Goal: Task Accomplishment & Management: Use online tool/utility

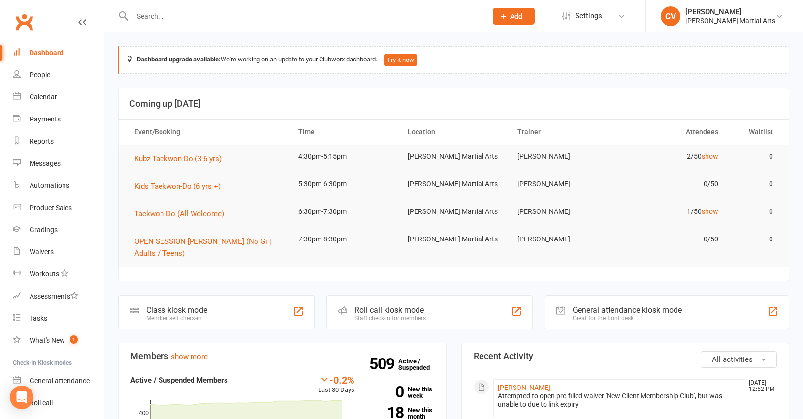
click at [192, 22] on input "text" at bounding box center [304, 16] width 350 height 14
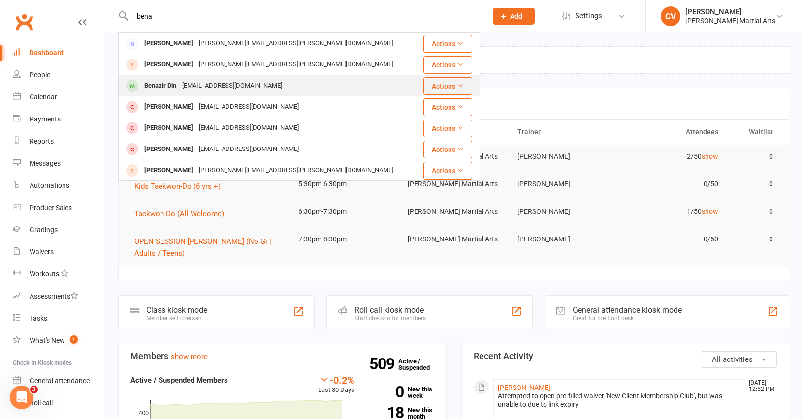
type input "bena"
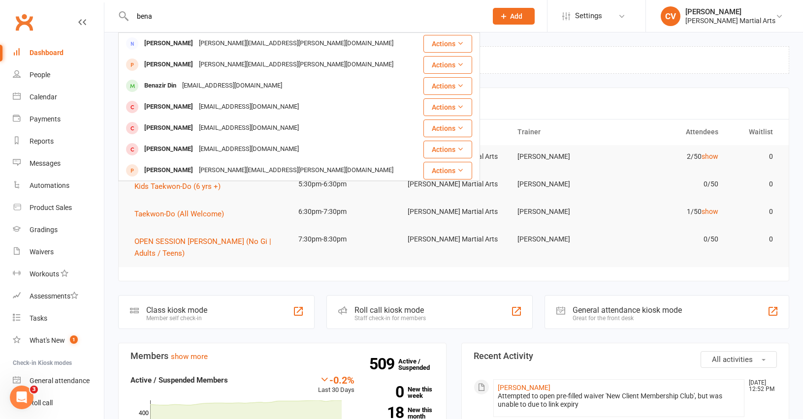
click at [182, 81] on div "[EMAIL_ADDRESS][DOMAIN_NAME]" at bounding box center [232, 86] width 106 height 14
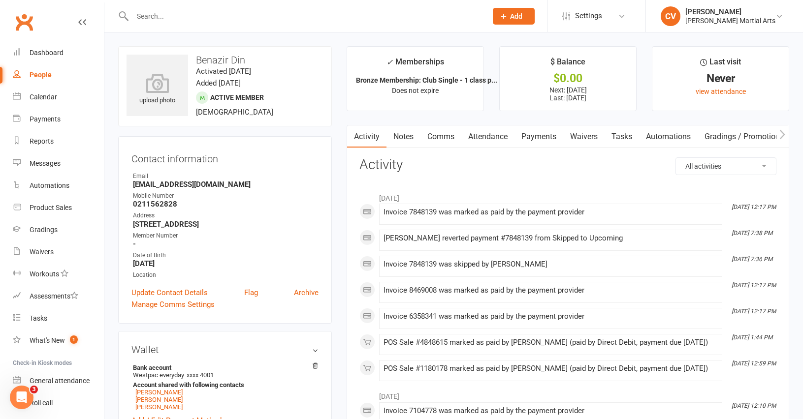
click at [558, 137] on link "Payments" at bounding box center [538, 137] width 49 height 23
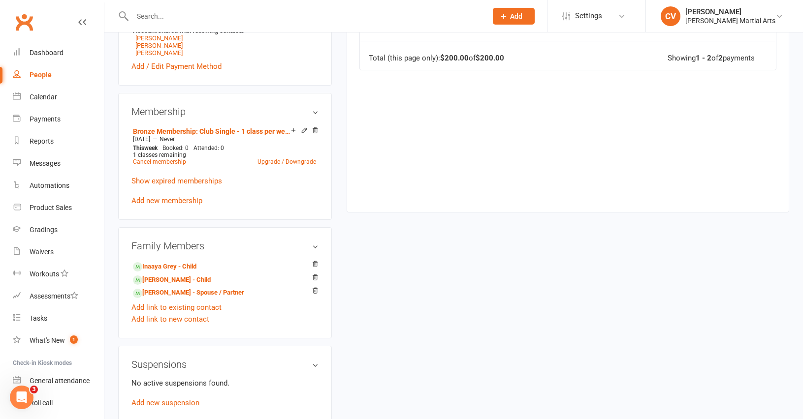
scroll to position [366, 0]
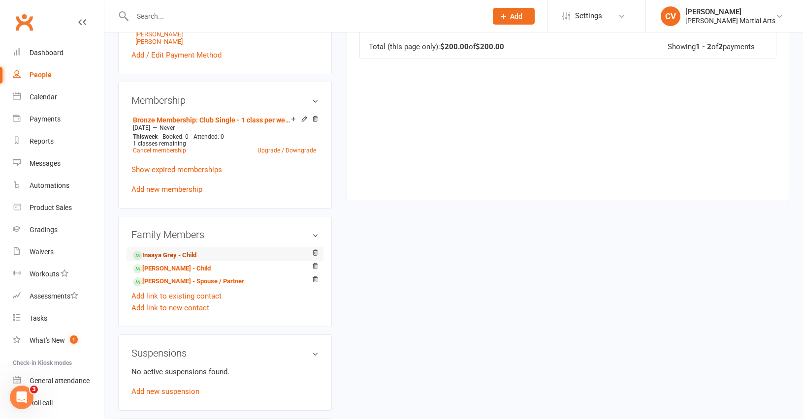
click at [191, 253] on link "Inaaya Grey - Child" at bounding box center [164, 256] width 63 height 10
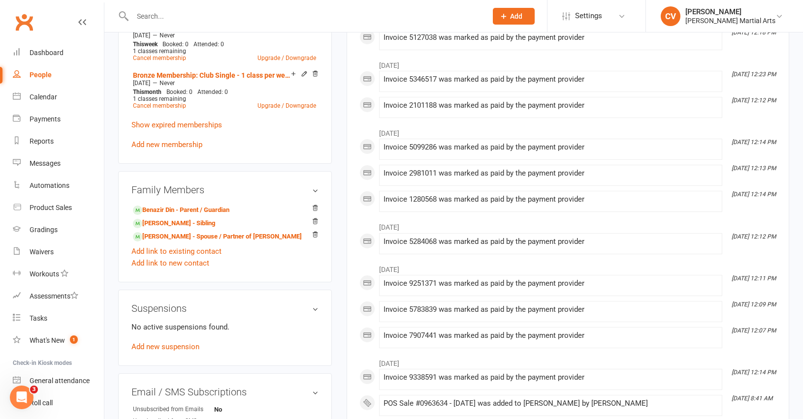
scroll to position [438, 0]
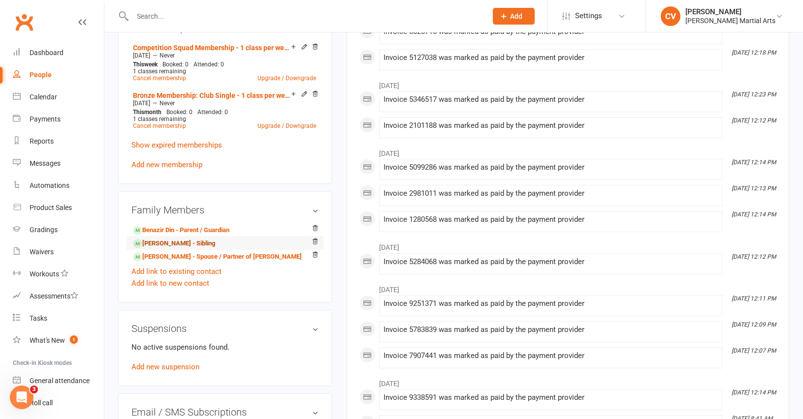
click at [192, 243] on link "[PERSON_NAME] - Sibling" at bounding box center [174, 244] width 82 height 10
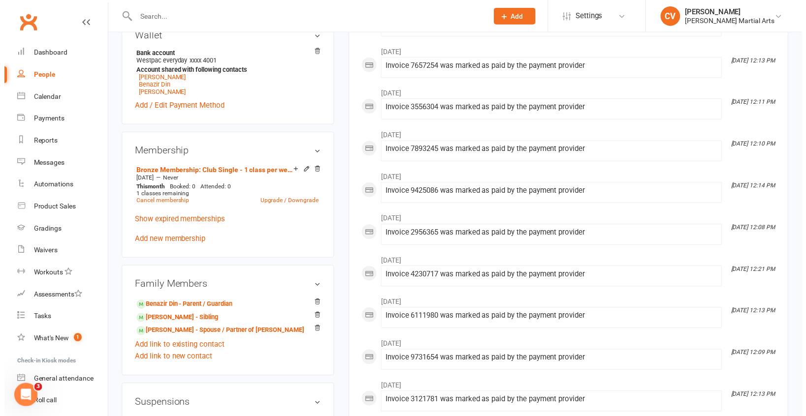
scroll to position [312, 0]
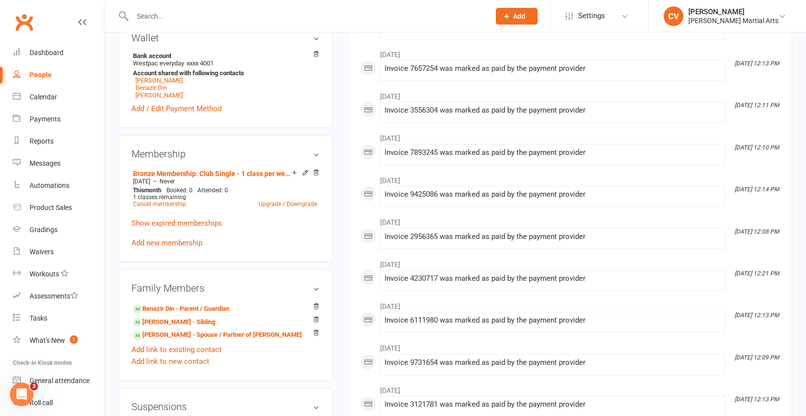
click at [157, 20] on input "text" at bounding box center [305, 16] width 353 height 14
type input "m"
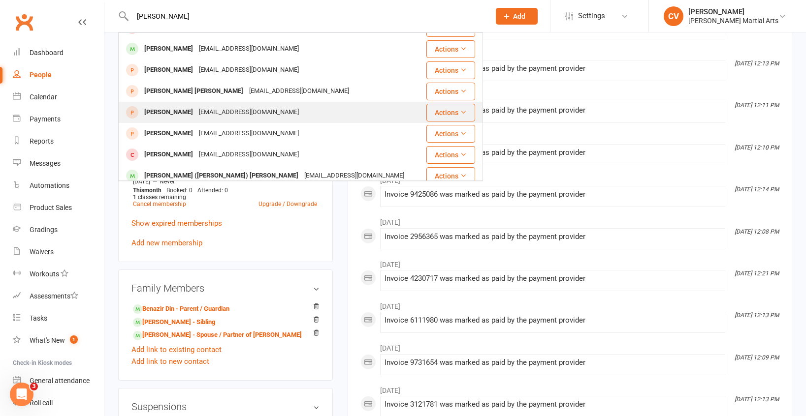
scroll to position [208, 0]
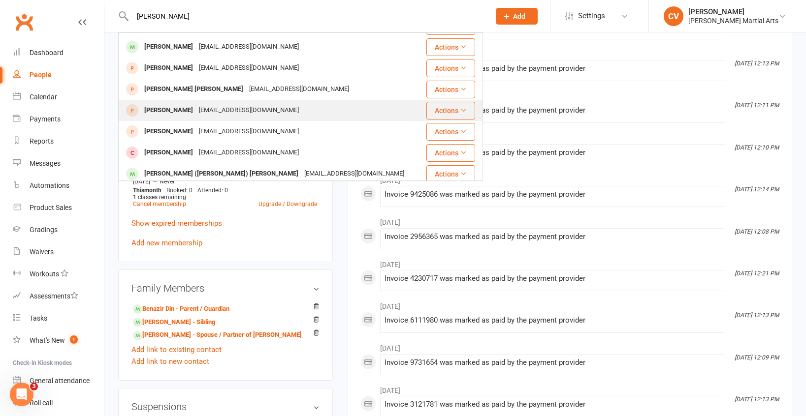
type input "[PERSON_NAME]"
click at [205, 113] on div "[EMAIL_ADDRESS][DOMAIN_NAME]" at bounding box center [249, 110] width 106 height 14
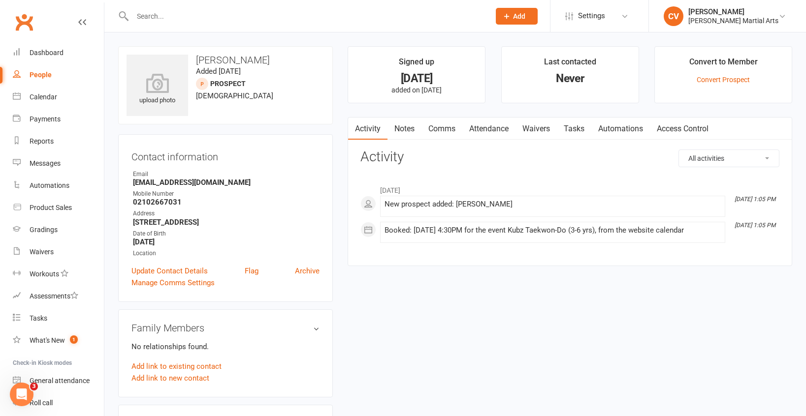
click at [545, 130] on link "Waivers" at bounding box center [535, 129] width 41 height 23
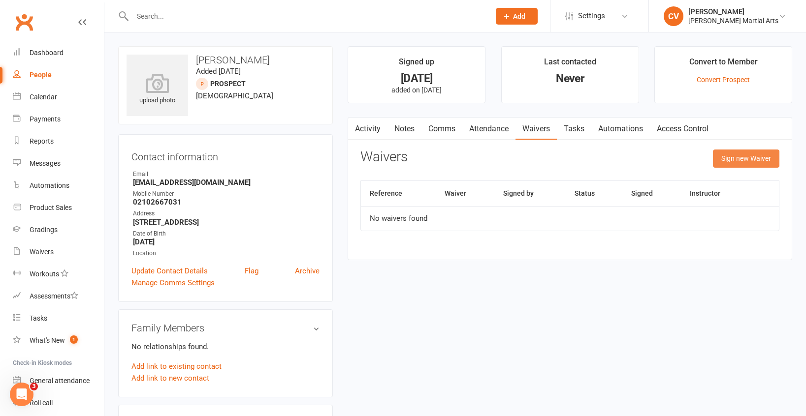
click at [742, 158] on button "Sign new Waiver" at bounding box center [746, 159] width 66 height 18
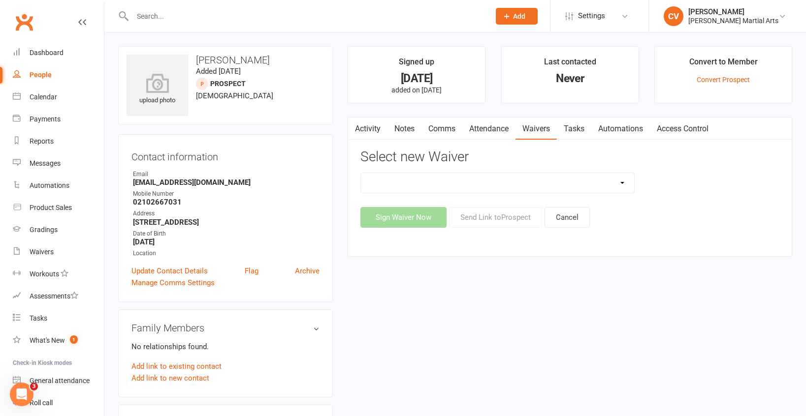
click at [585, 177] on select "Joining Application Waiver New Client Membership Club New Client Membership Clu…" at bounding box center [497, 183] width 273 height 20
select select "4182"
click at [361, 173] on select "Joining Application Waiver New Client Membership Club New Client Membership Clu…" at bounding box center [497, 183] width 273 height 20
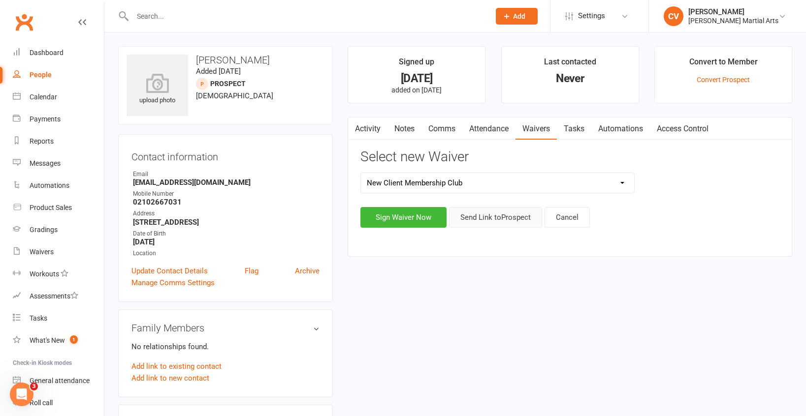
click at [505, 221] on button "Send Link to [GEOGRAPHIC_DATA]" at bounding box center [495, 217] width 93 height 21
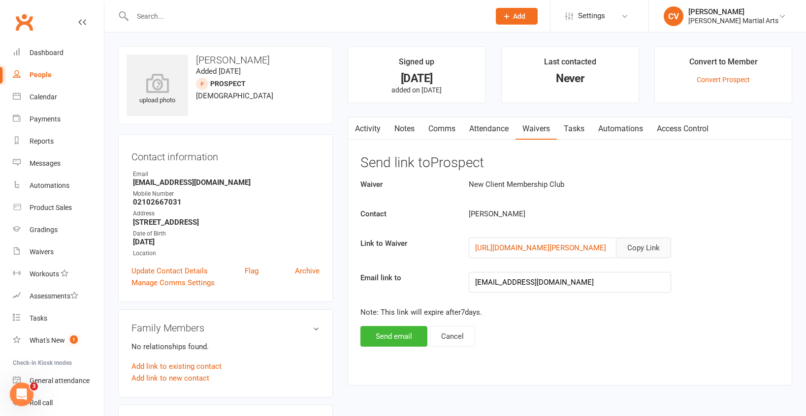
click at [634, 244] on button "Copy Link" at bounding box center [643, 248] width 55 height 21
drag, startPoint x: 134, startPoint y: 181, endPoint x: 262, endPoint y: 179, distance: 127.5
click at [262, 179] on strong "[EMAIL_ADDRESS][DOMAIN_NAME]" at bounding box center [226, 182] width 187 height 9
copy strong "[EMAIL_ADDRESS][DOMAIN_NAME]"
click at [165, 22] on input "text" at bounding box center [305, 16] width 353 height 14
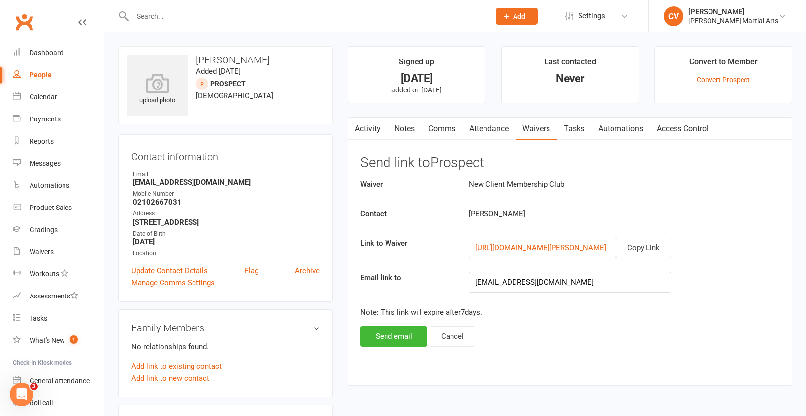
type input "o"
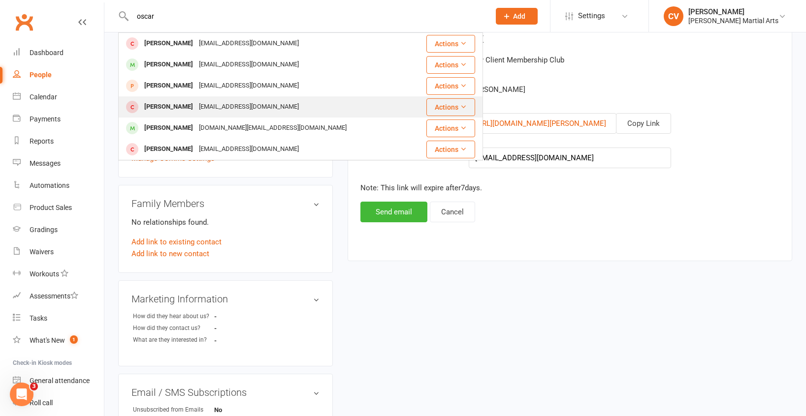
scroll to position [153, 0]
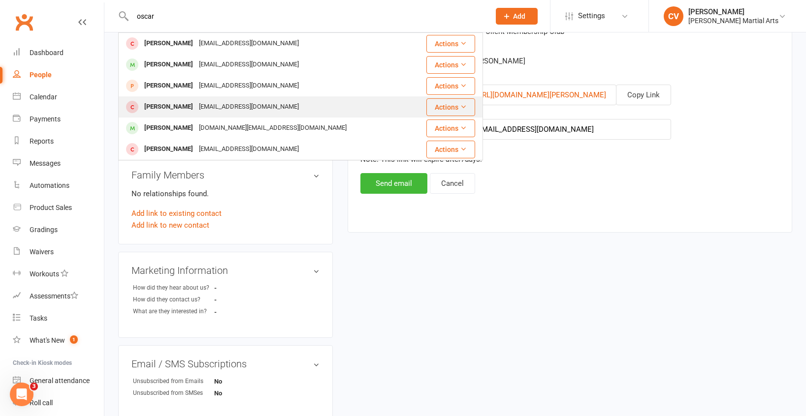
type input "oscar"
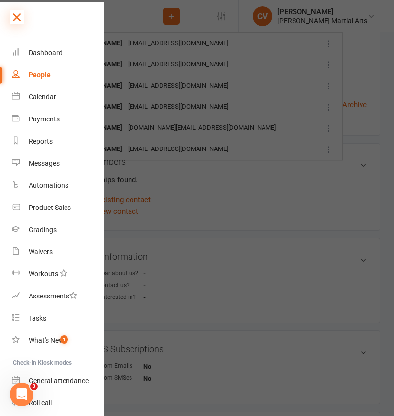
click at [19, 21] on icon at bounding box center [17, 17] width 14 height 14
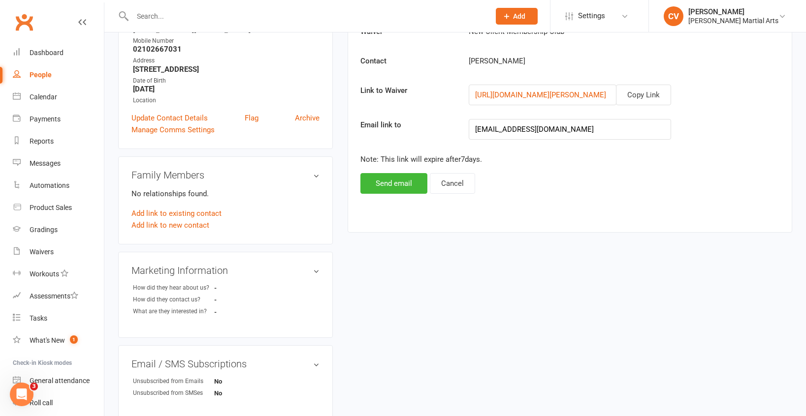
click at [148, 11] on input "text" at bounding box center [305, 16] width 353 height 14
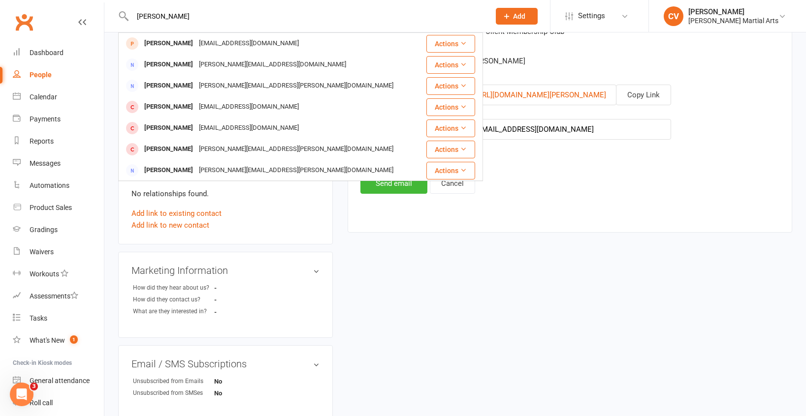
type input "[PERSON_NAME]"
click at [182, 42] on div "[PERSON_NAME]" at bounding box center [168, 43] width 55 height 14
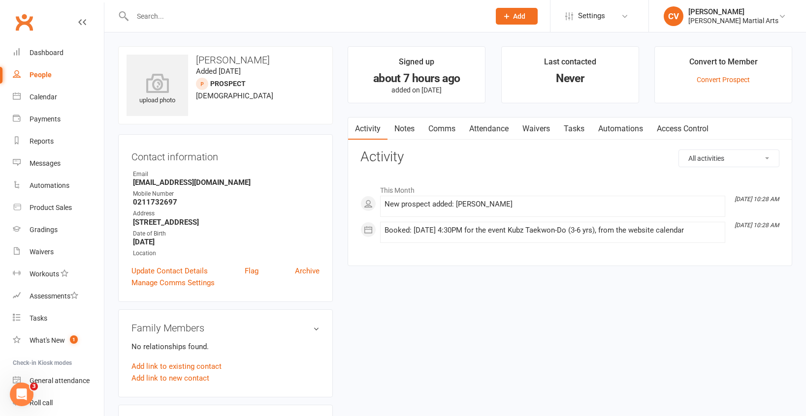
click at [539, 130] on link "Waivers" at bounding box center [535, 129] width 41 height 23
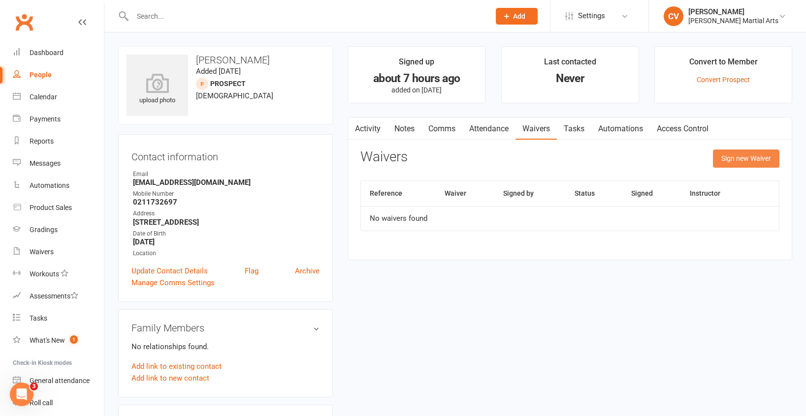
click at [727, 158] on button "Sign new Waiver" at bounding box center [746, 159] width 66 height 18
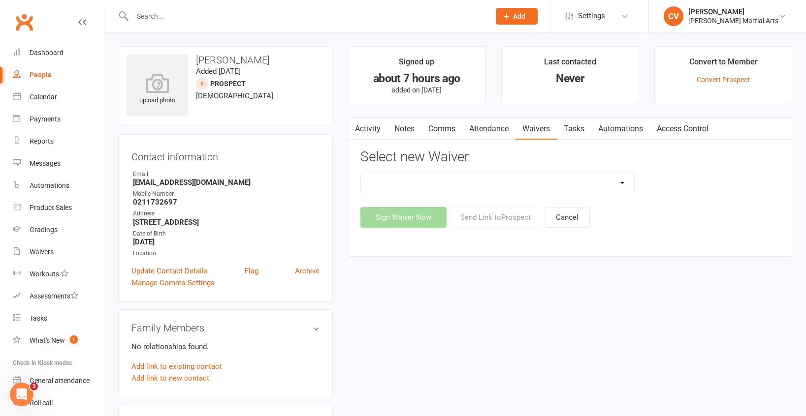
click at [605, 184] on select "Joining Application Waiver New Client Membership Club New Client Membership Clu…" at bounding box center [497, 183] width 273 height 20
select select "4182"
click at [361, 173] on select "Joining Application Waiver New Client Membership Club New Client Membership Clu…" at bounding box center [497, 183] width 273 height 20
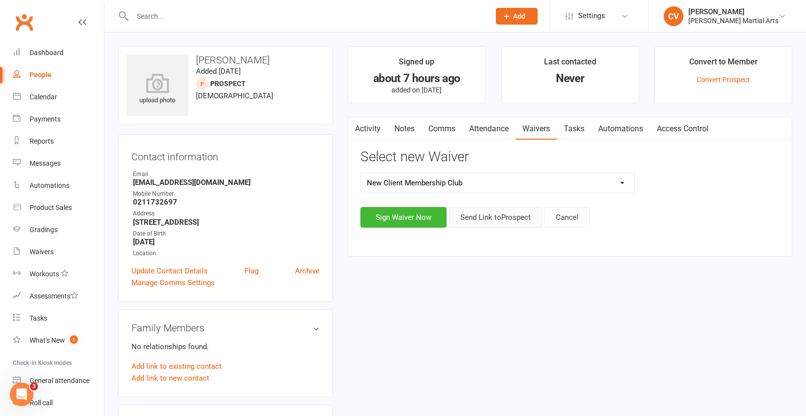
click at [511, 221] on button "Send Link to [GEOGRAPHIC_DATA]" at bounding box center [495, 217] width 93 height 21
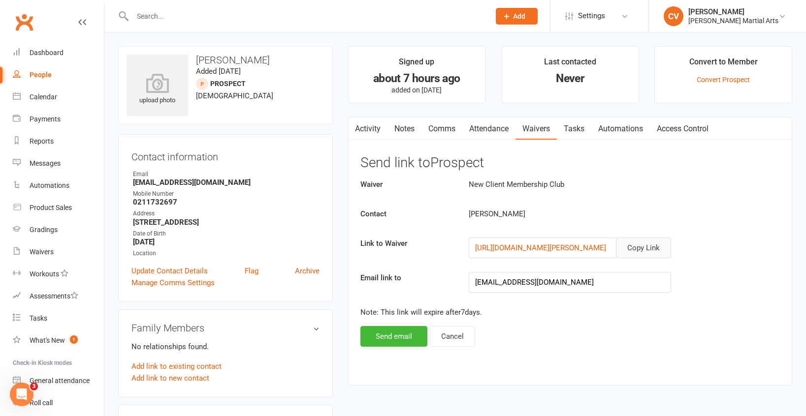
click at [645, 247] on button "Copy Link" at bounding box center [643, 248] width 55 height 21
drag, startPoint x: 133, startPoint y: 182, endPoint x: 259, endPoint y: 183, distance: 126.5
click at [259, 183] on strong "[EMAIL_ADDRESS][DOMAIN_NAME]" at bounding box center [226, 182] width 187 height 9
copy strong "[EMAIL_ADDRESS][DOMAIN_NAME]"
click at [168, 19] on input "text" at bounding box center [305, 16] width 353 height 14
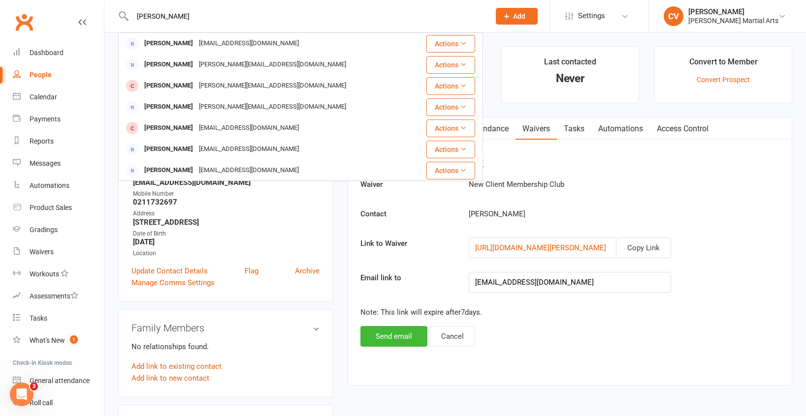
type input "[PERSON_NAME]"
click at [163, 42] on div "[PERSON_NAME]" at bounding box center [168, 43] width 55 height 14
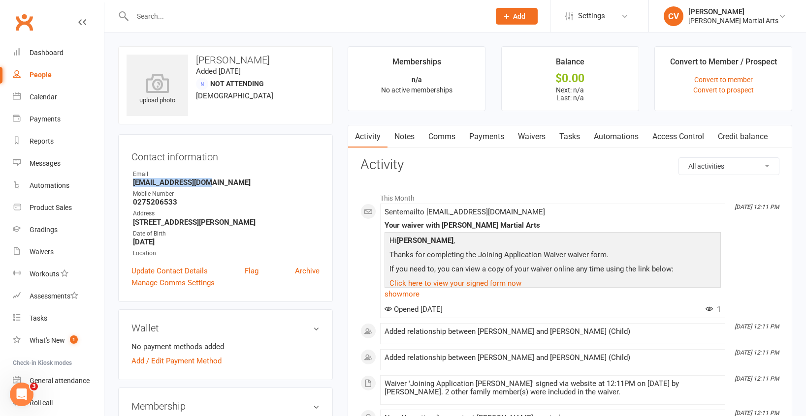
drag, startPoint x: 133, startPoint y: 184, endPoint x: 235, endPoint y: 184, distance: 102.4
click at [235, 184] on strong "[EMAIL_ADDRESS][DOMAIN_NAME]" at bounding box center [226, 182] width 187 height 9
copy strong "[EMAIL_ADDRESS][DOMAIN_NAME]"
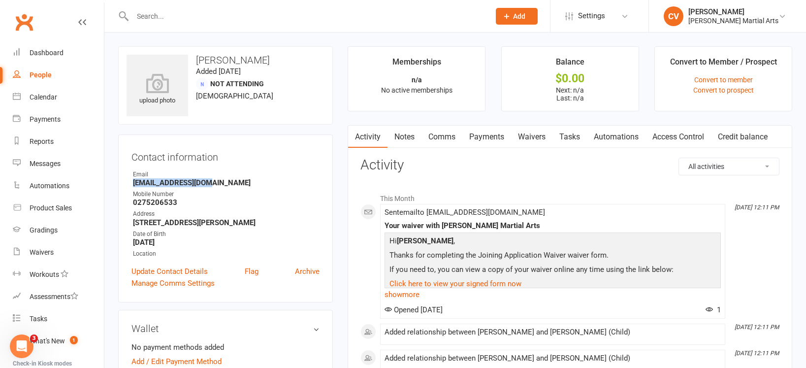
click at [537, 134] on link "Waivers" at bounding box center [531, 137] width 41 height 23
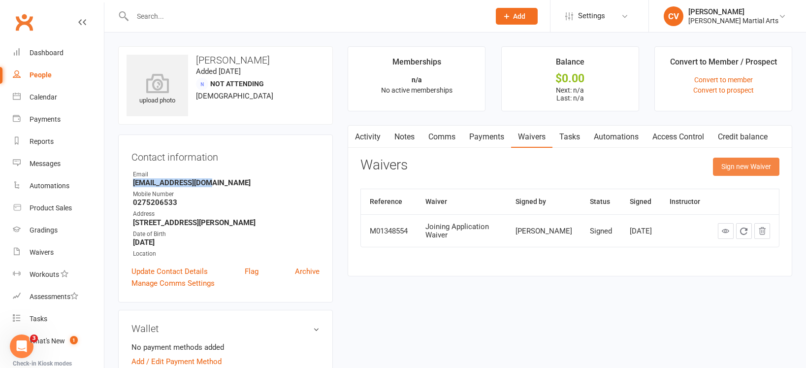
click at [734, 166] on button "Sign new Waiver" at bounding box center [746, 166] width 66 height 18
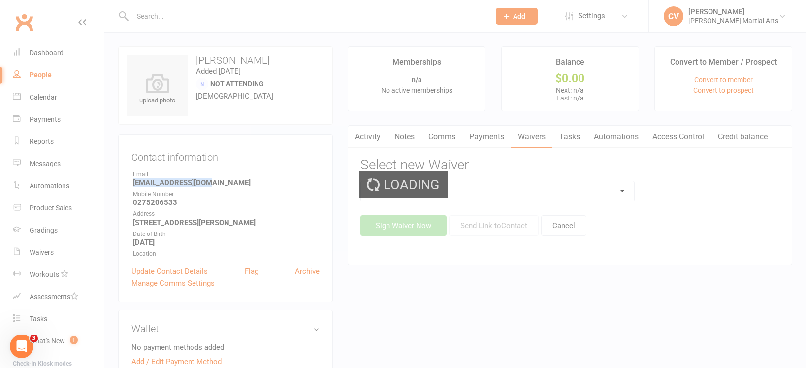
click at [597, 185] on select at bounding box center [497, 191] width 273 height 20
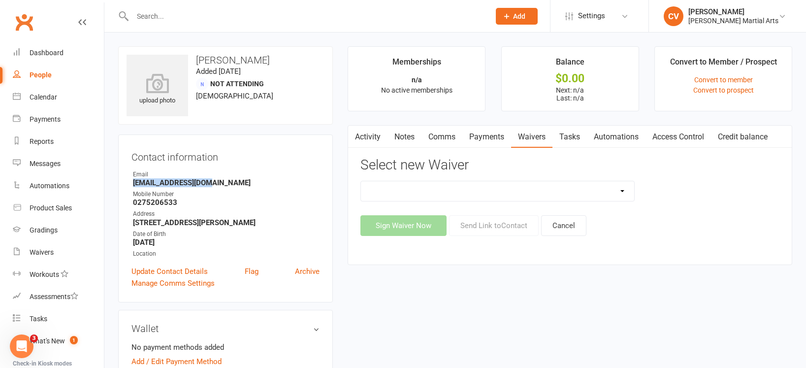
select select "4182"
click at [361, 181] on select "Joining Application Waiver New Client Membership Club New Client Membership Clu…" at bounding box center [497, 191] width 273 height 20
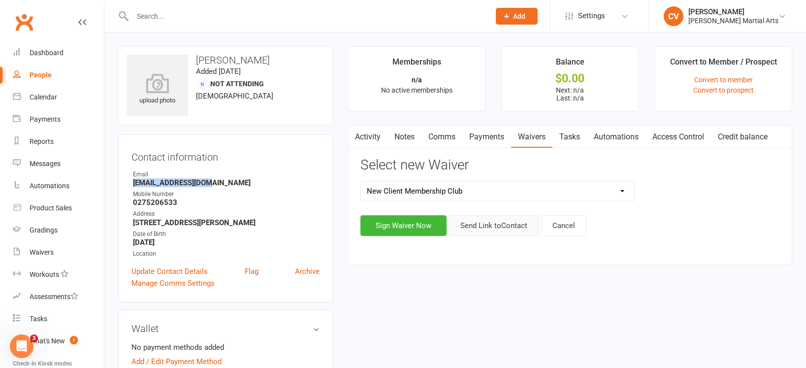
click at [522, 226] on button "Send Link to Contact" at bounding box center [494, 225] width 90 height 21
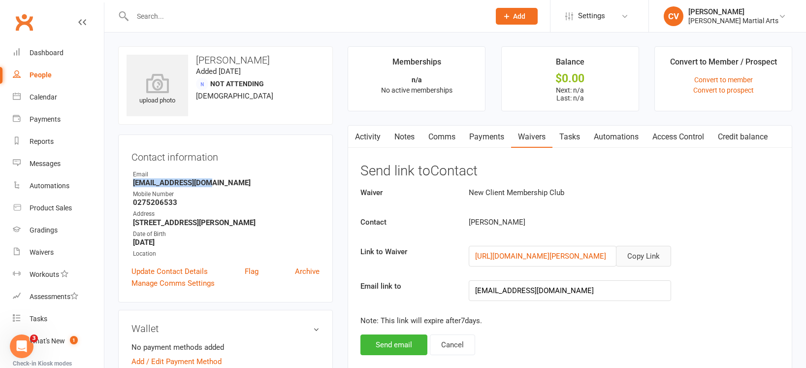
click at [641, 256] on button "Copy Link" at bounding box center [643, 256] width 55 height 21
click at [705, 173] on h3 "Send link to Contact" at bounding box center [569, 170] width 419 height 15
